Goal: Task Accomplishment & Management: Use online tool/utility

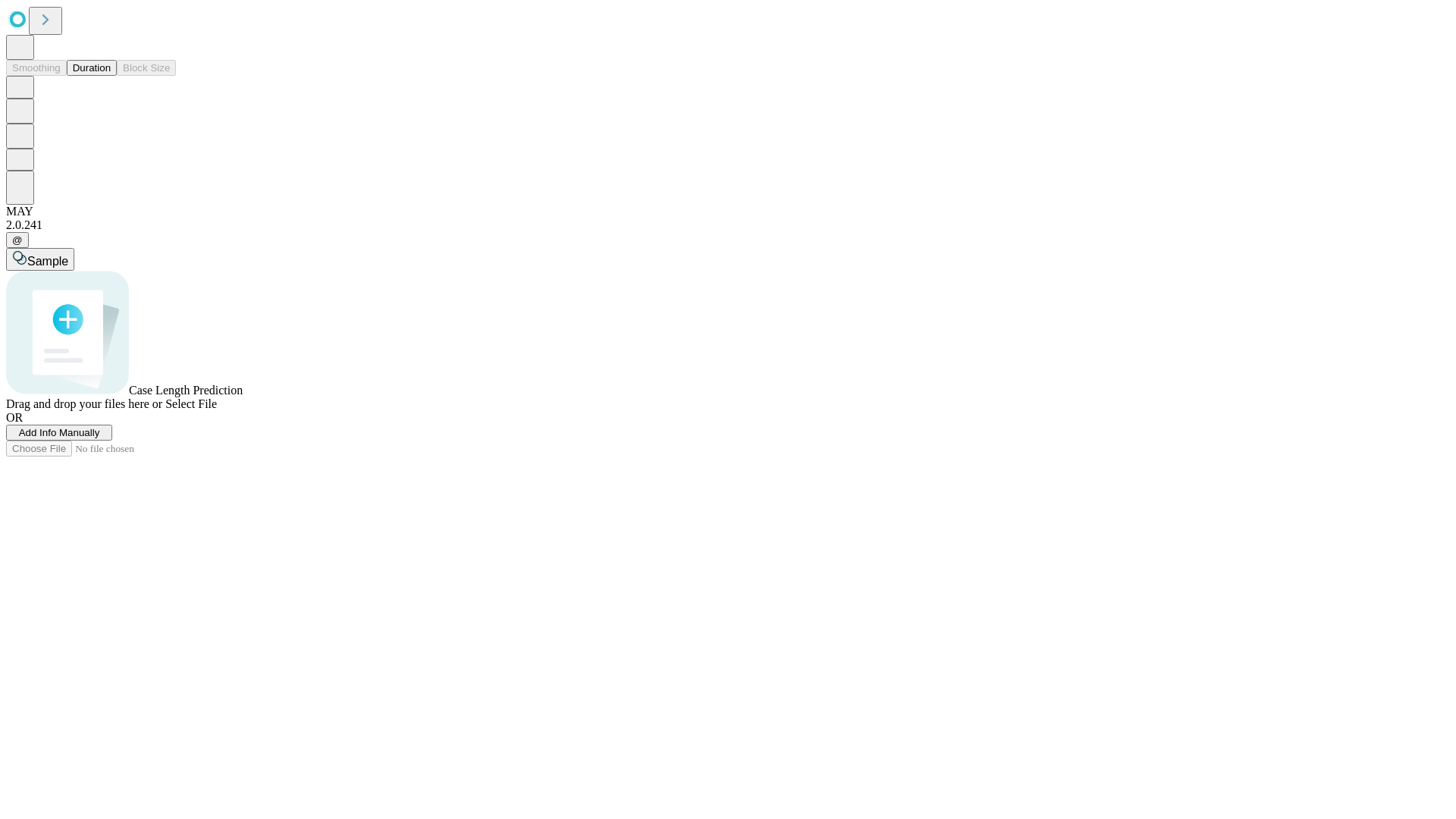
click at [110, 76] on button "Duration" at bounding box center [91, 68] width 50 height 16
click at [217, 410] on span "Select File" at bounding box center [191, 404] width 51 height 13
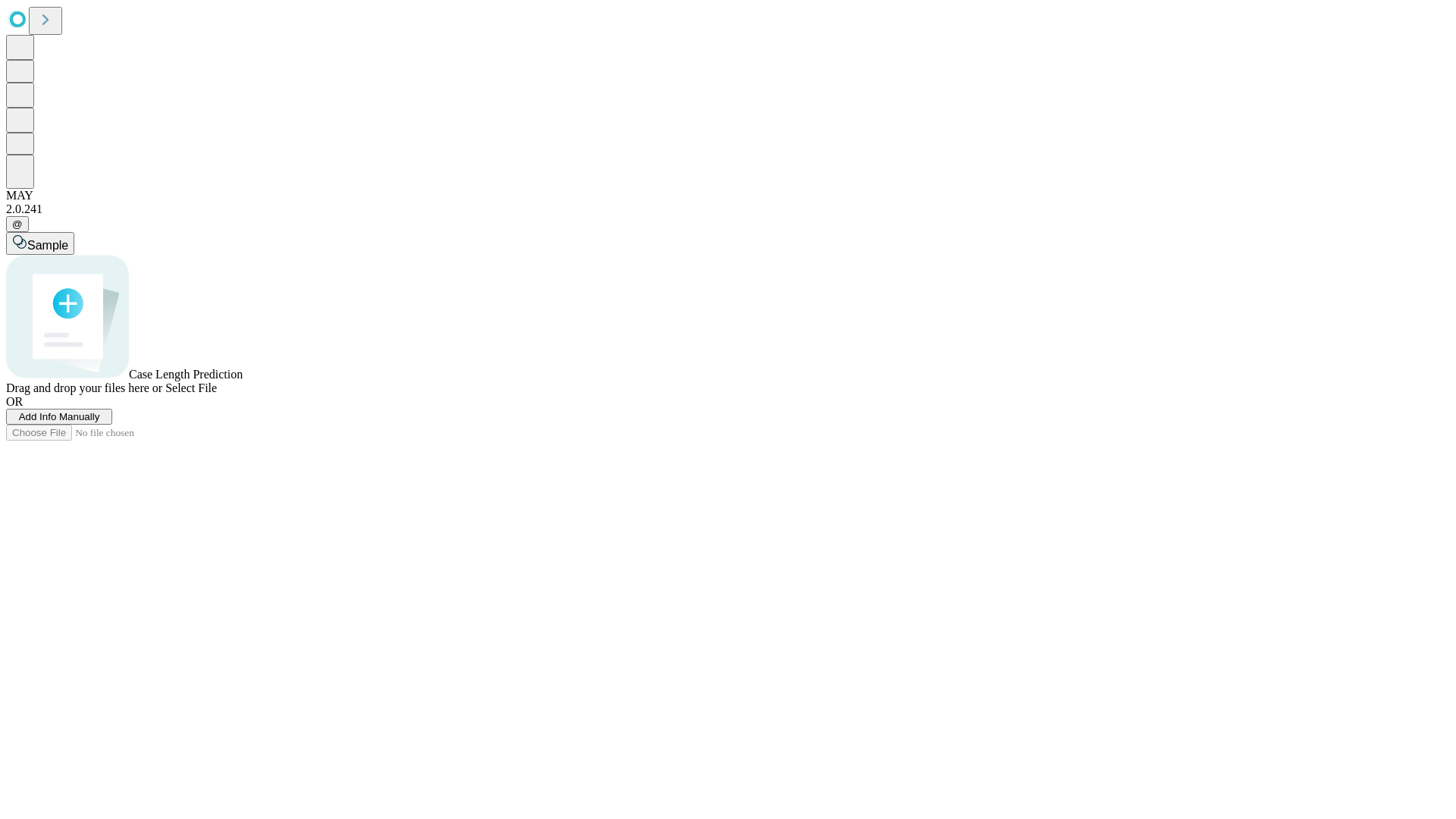
click at [217, 395] on span "Select File" at bounding box center [191, 388] width 51 height 13
